Goal: Ask a question

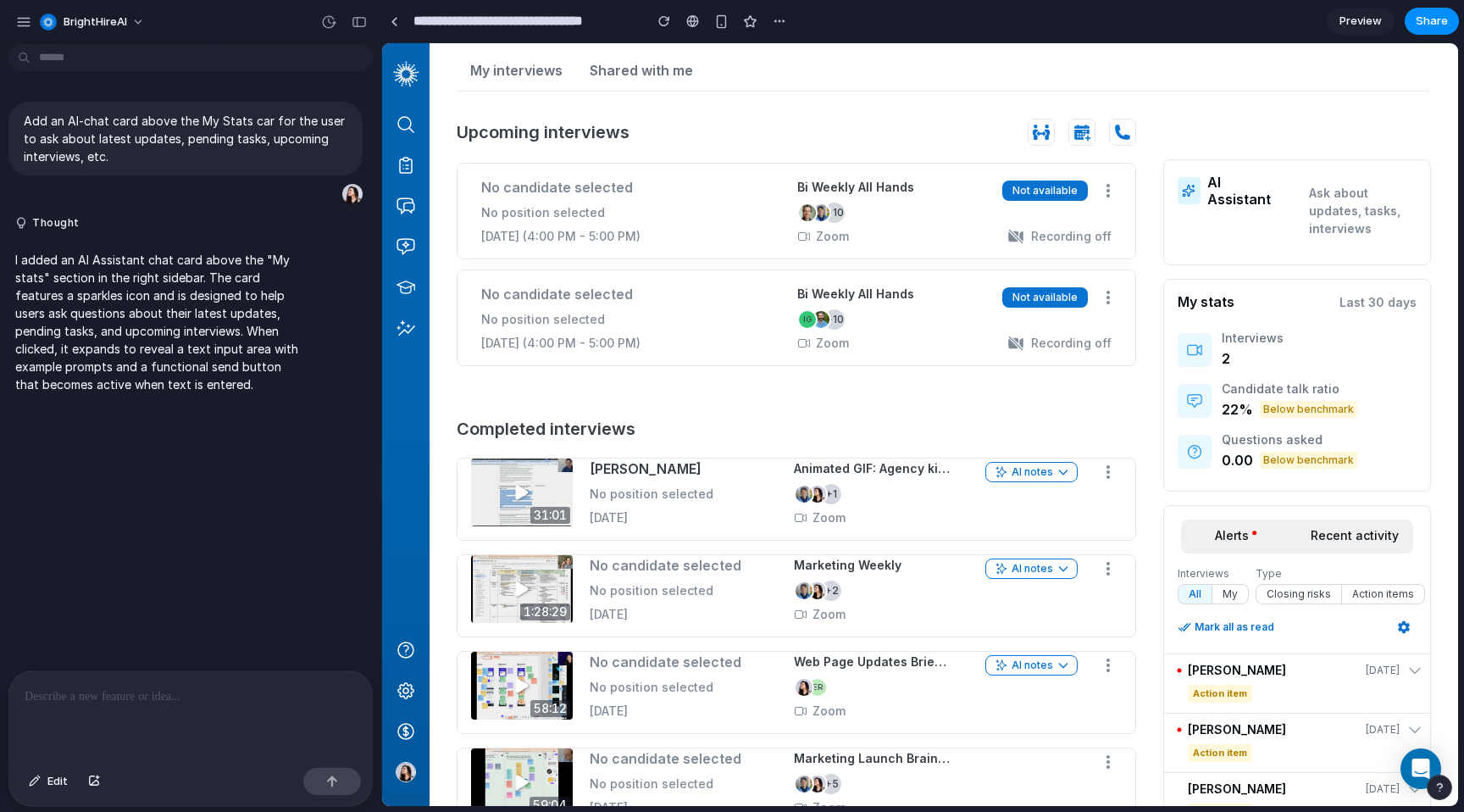
click at [1348, 201] on p "Ask about updates, tasks, interviews" at bounding box center [1363, 211] width 107 height 54
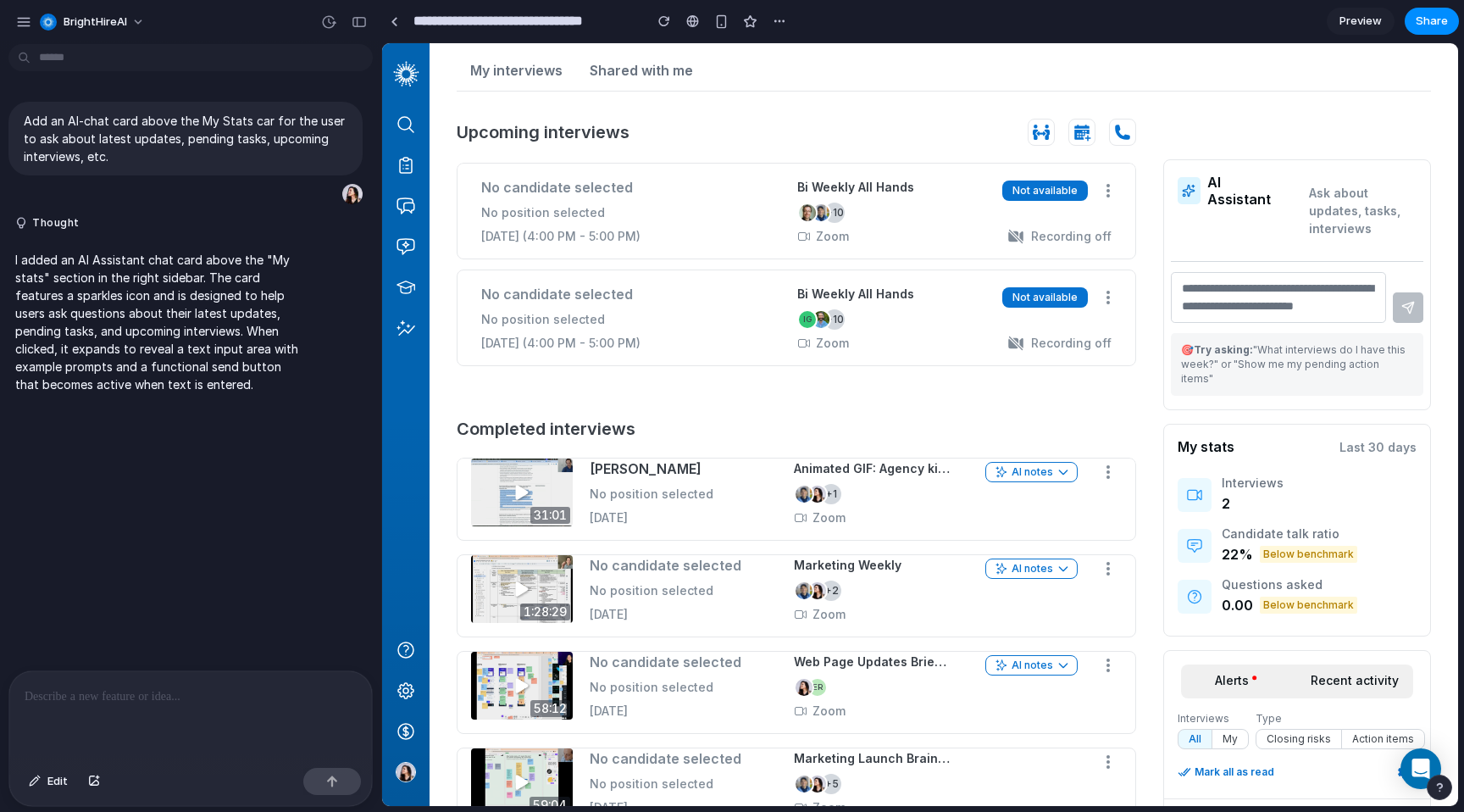
click at [1295, 289] on textarea at bounding box center [1278, 297] width 215 height 51
drag, startPoint x: 1255, startPoint y: 353, endPoint x: 1413, endPoint y: 362, distance: 158.3
click at [1413, 362] on div "🎯 Try asking: "What interviews do I have this week?" or "Show me my pending act…" at bounding box center [1297, 364] width 252 height 63
copy p "What interviews do I have this week?" or "Show me my pending action items""
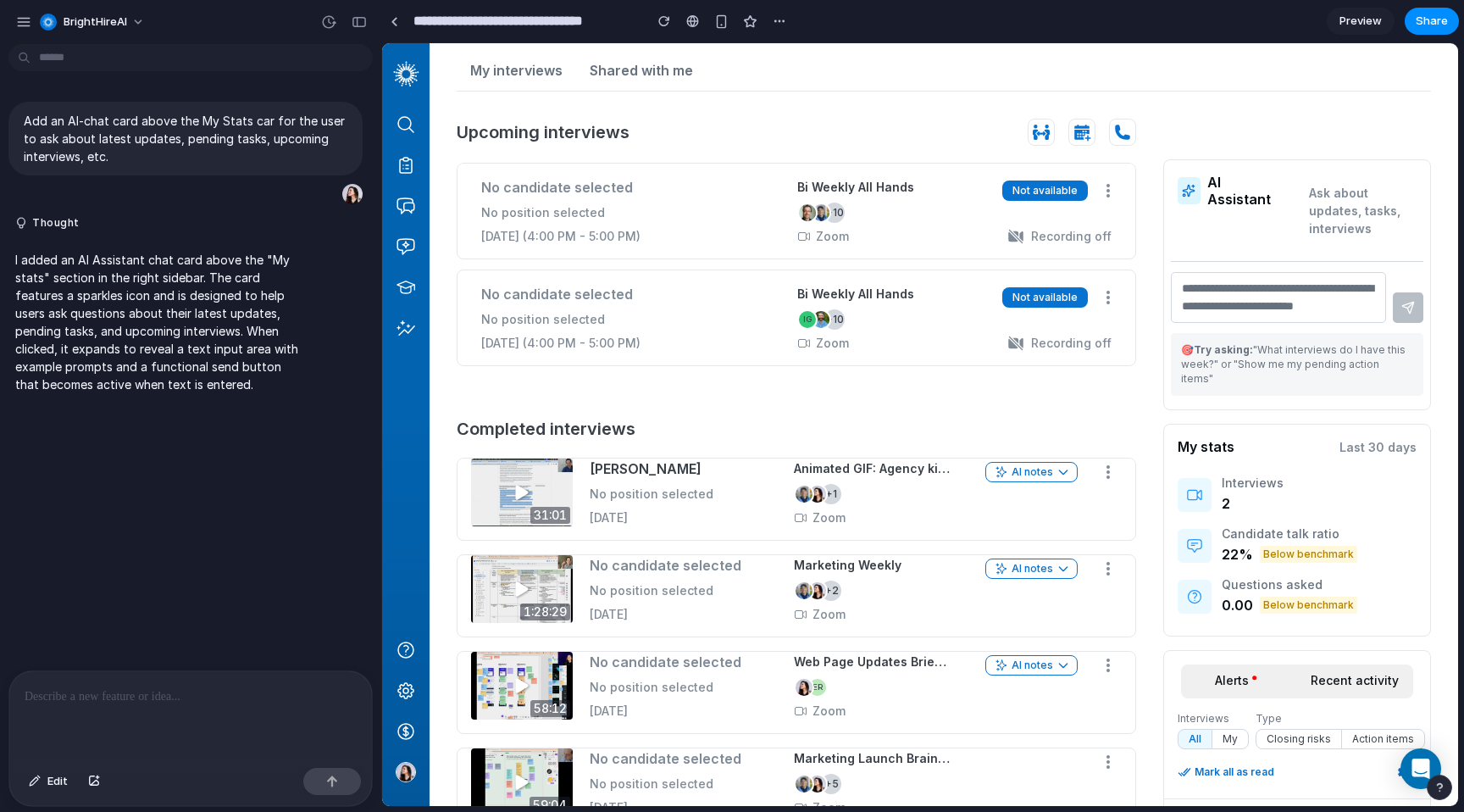
click at [1307, 312] on textarea at bounding box center [1278, 297] width 215 height 51
paste textarea "**********"
type textarea "**********"
click at [1395, 320] on button at bounding box center [1408, 307] width 31 height 31
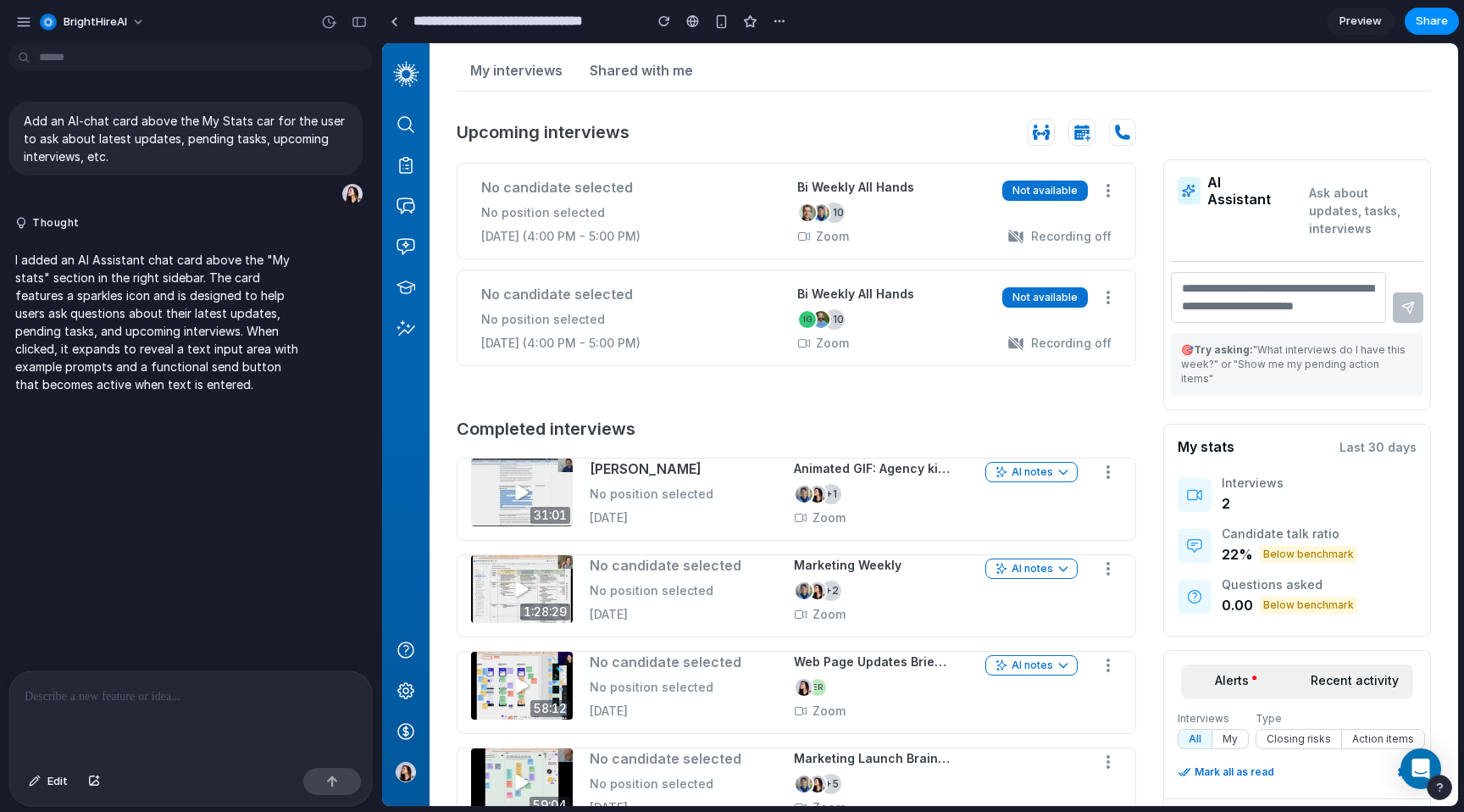
click at [1352, 203] on p "Ask about updates, tasks, interviews" at bounding box center [1363, 211] width 107 height 54
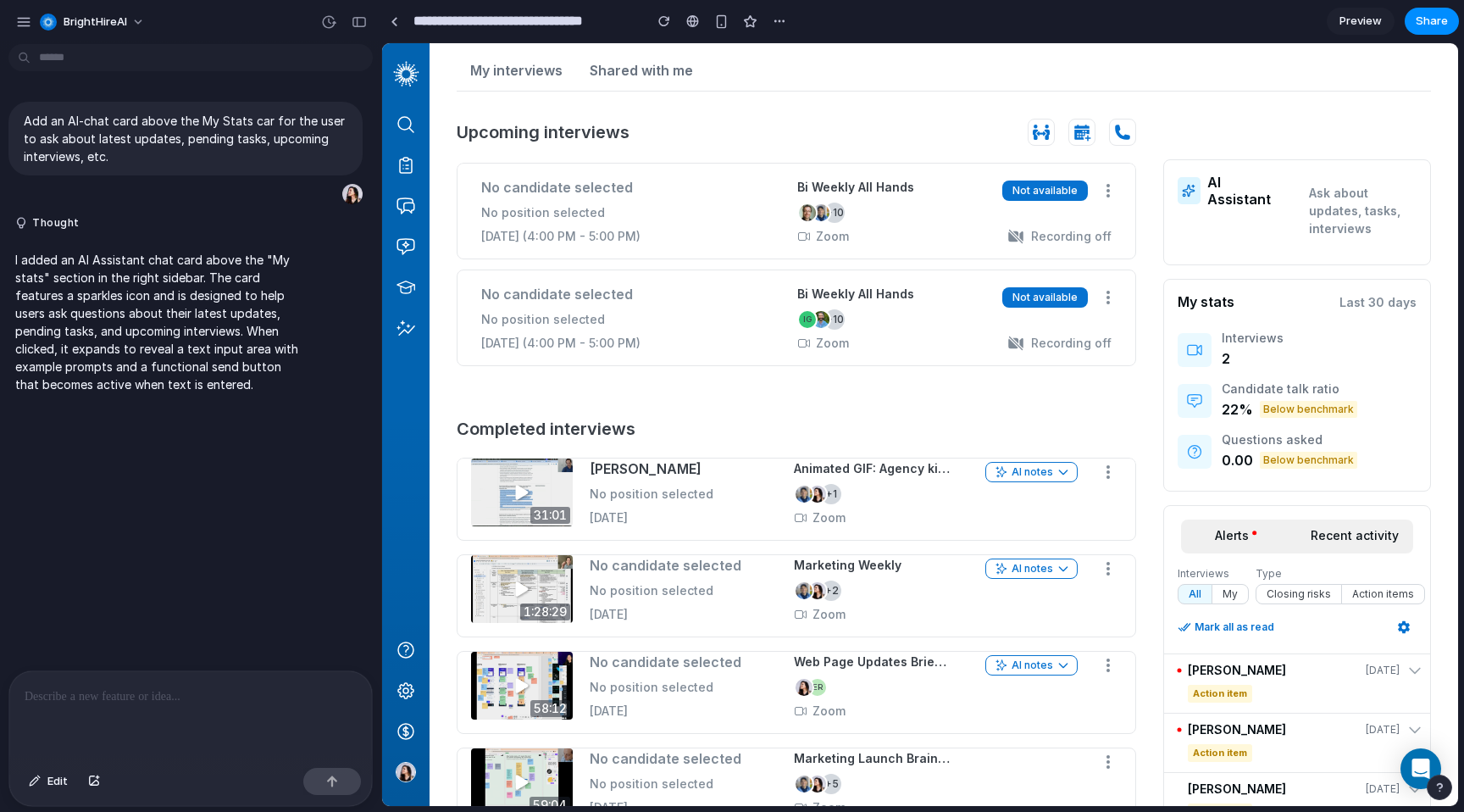
click at [1352, 203] on p "Ask about updates, tasks, interviews" at bounding box center [1363, 211] width 107 height 54
